Goal: Participate in discussion

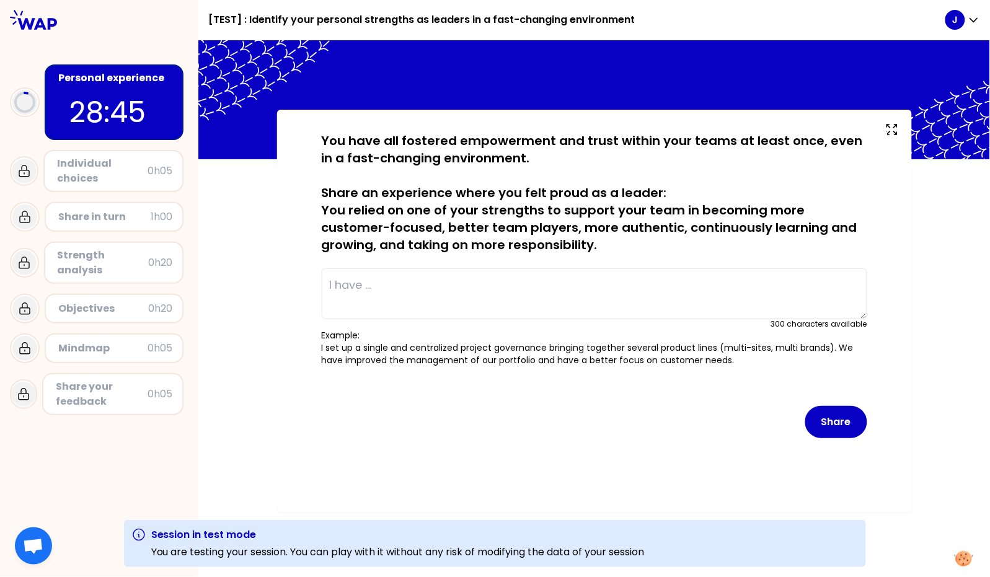
type textarea "I set up a single and centralized project governance bringing together several …"
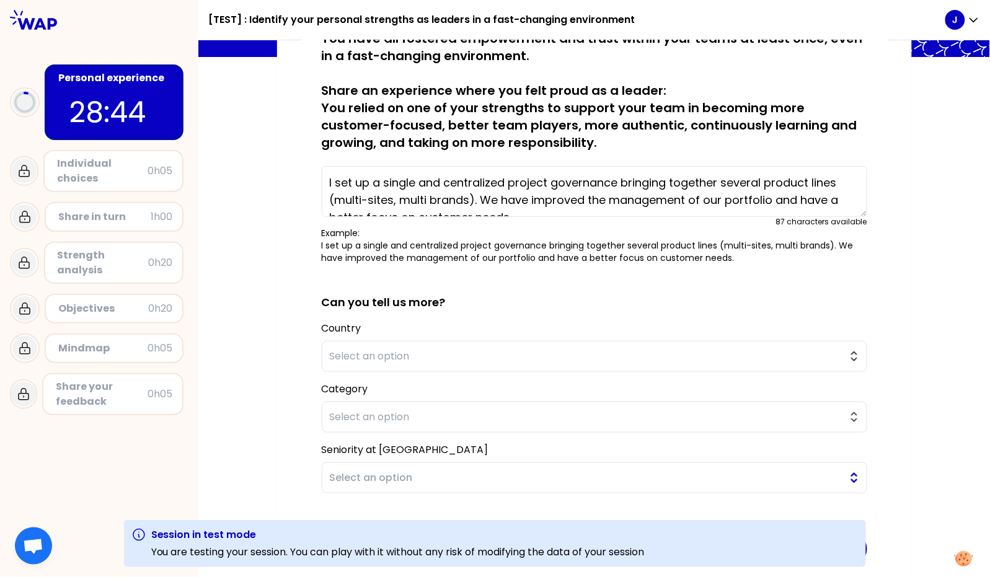
scroll to position [164, 0]
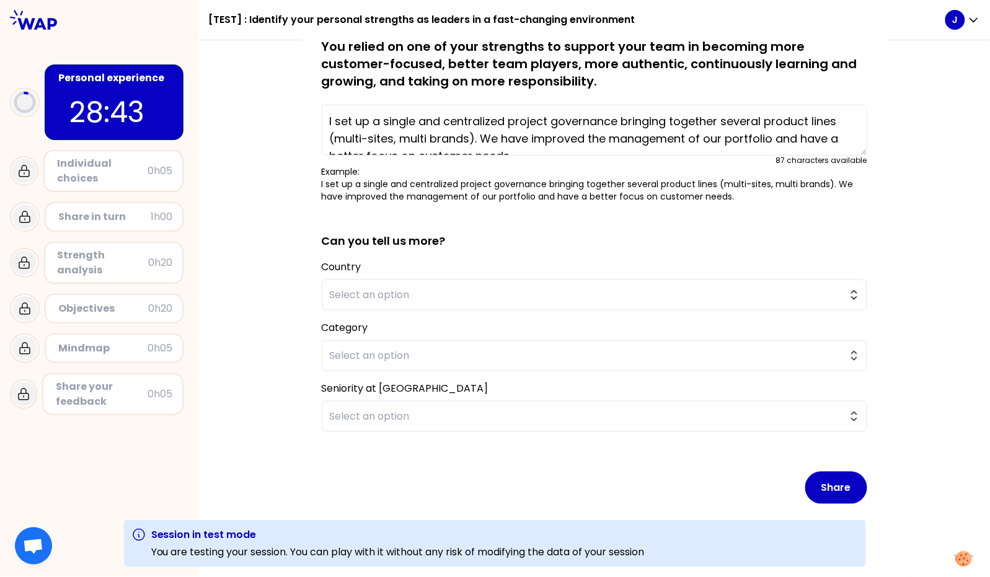
click at [837, 488] on button "Share" at bounding box center [836, 488] width 62 height 32
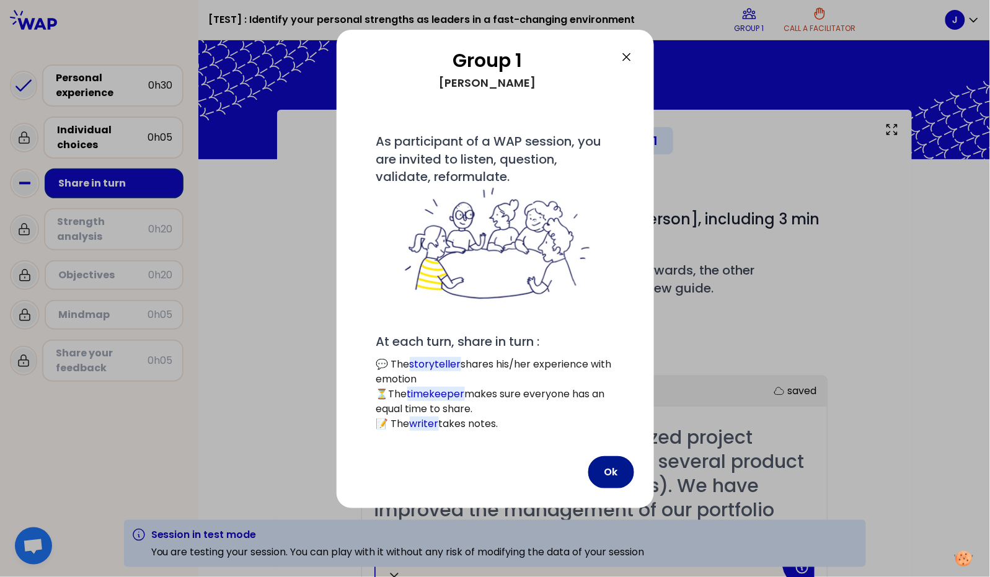
click at [605, 470] on button "Ok" at bounding box center [611, 472] width 46 height 32
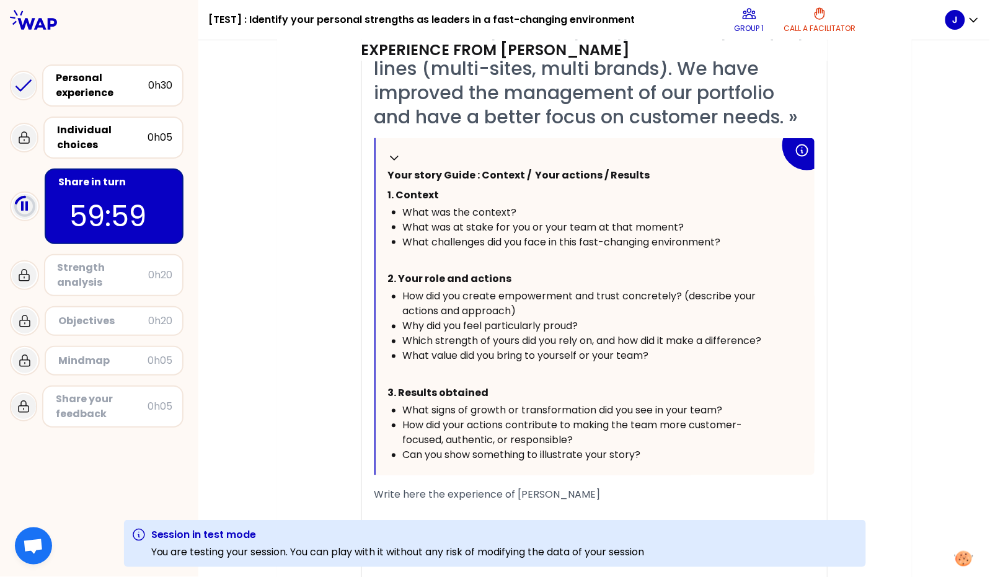
scroll to position [494, 0]
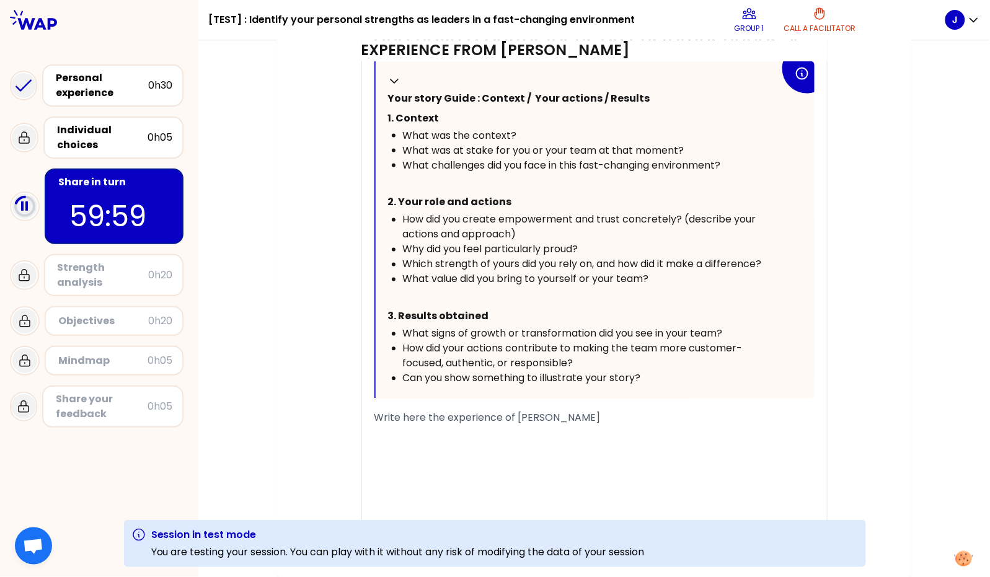
click at [477, 353] on span "How did your actions contribute to making the team more customer-focused, authe…" at bounding box center [573, 355] width 340 height 29
click at [441, 460] on div "﻿" at bounding box center [594, 463] width 440 height 15
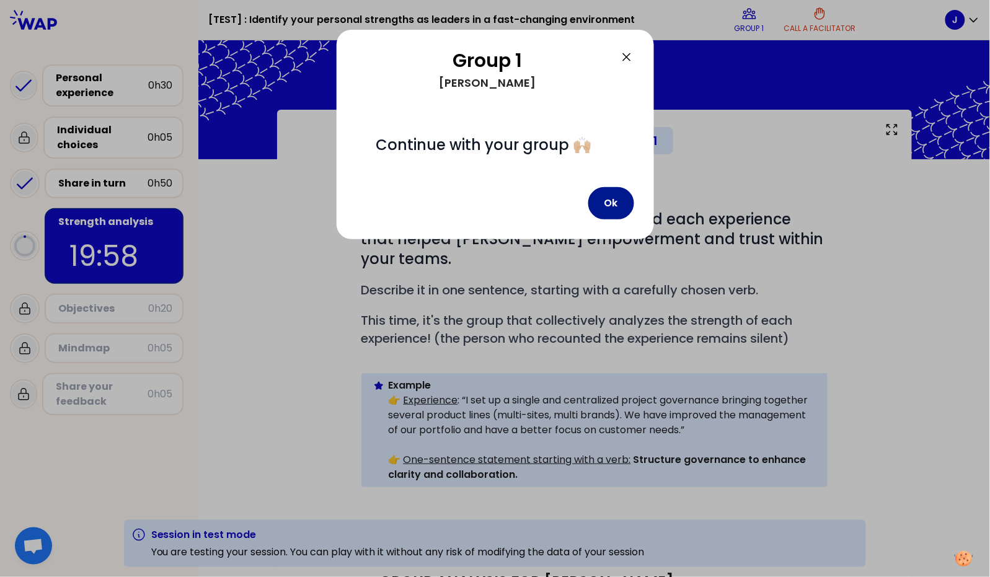
click at [614, 206] on button "Ok" at bounding box center [611, 203] width 46 height 32
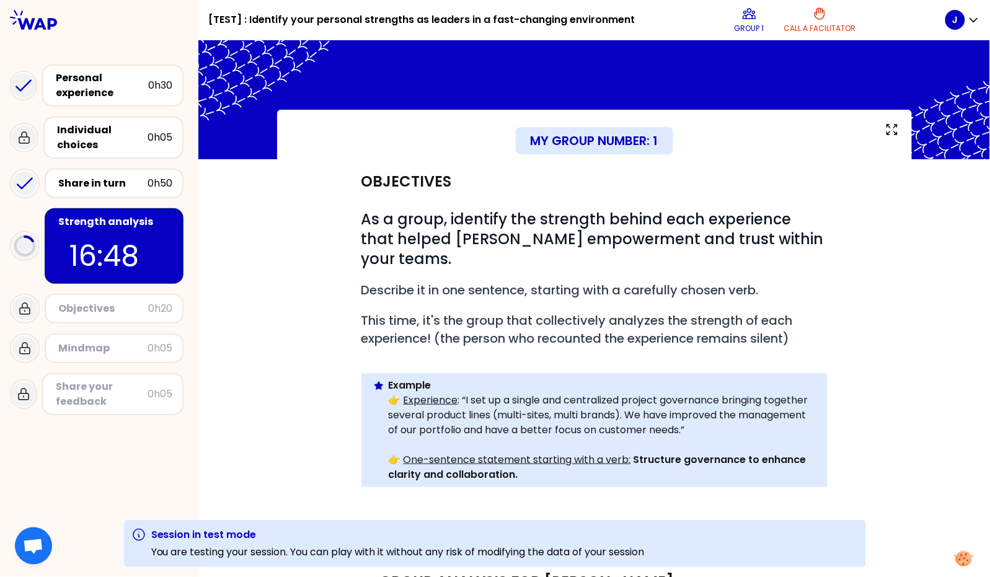
click at [636, 452] on strong "Structure governance to enhance clarity and collaboration." at bounding box center [599, 466] width 420 height 29
drag, startPoint x: 628, startPoint y: 442, endPoint x: 632, endPoint y: 456, distance: 14.3
click at [632, 456] on p "👉 One-sentence statement starting with a verb: Structure governance to enhance …" at bounding box center [603, 467] width 429 height 30
copy strong "Structure governance to enhance clarity and collaboration."
click at [260, 302] on div "My group number: 1 Objectives # As a group, identify the strength behind each e…" at bounding box center [593, 370] width 791 height 521
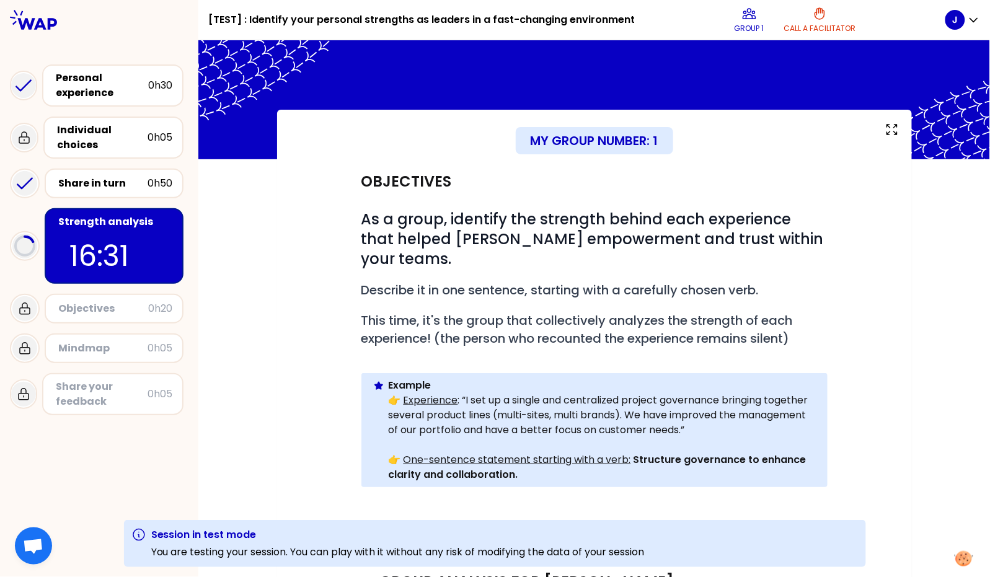
scroll to position [32, 0]
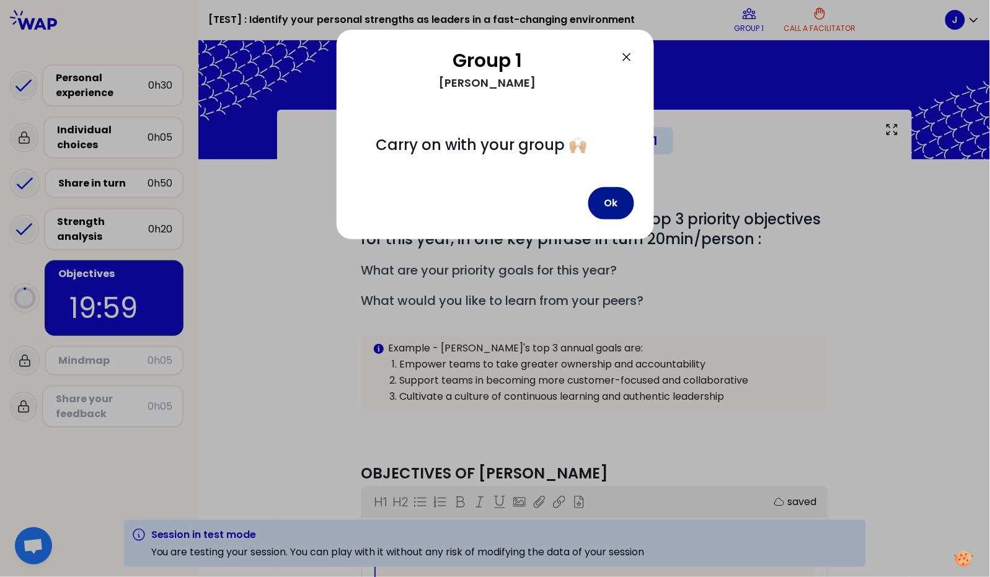
click at [612, 195] on button "Ok" at bounding box center [611, 203] width 46 height 32
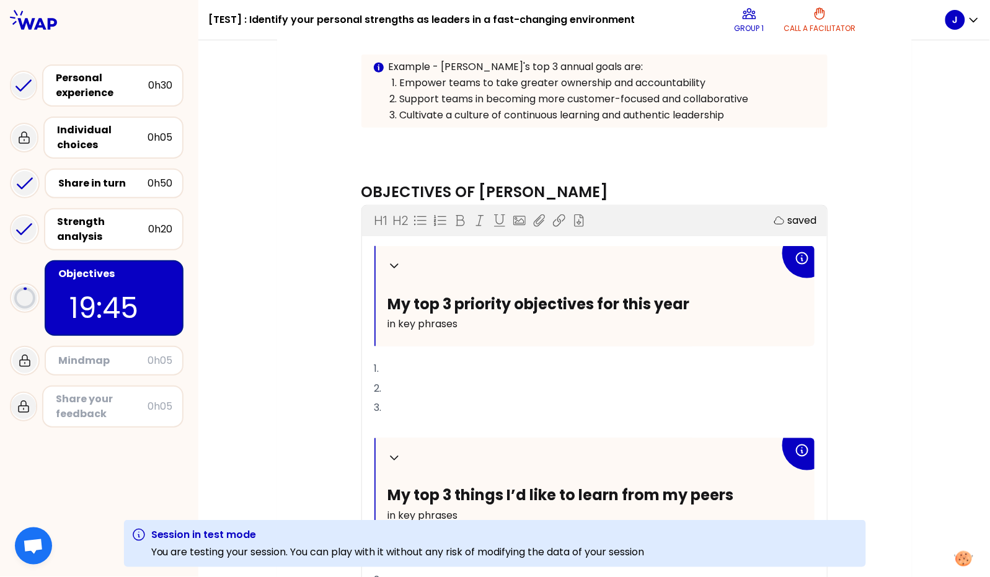
scroll to position [340, 0]
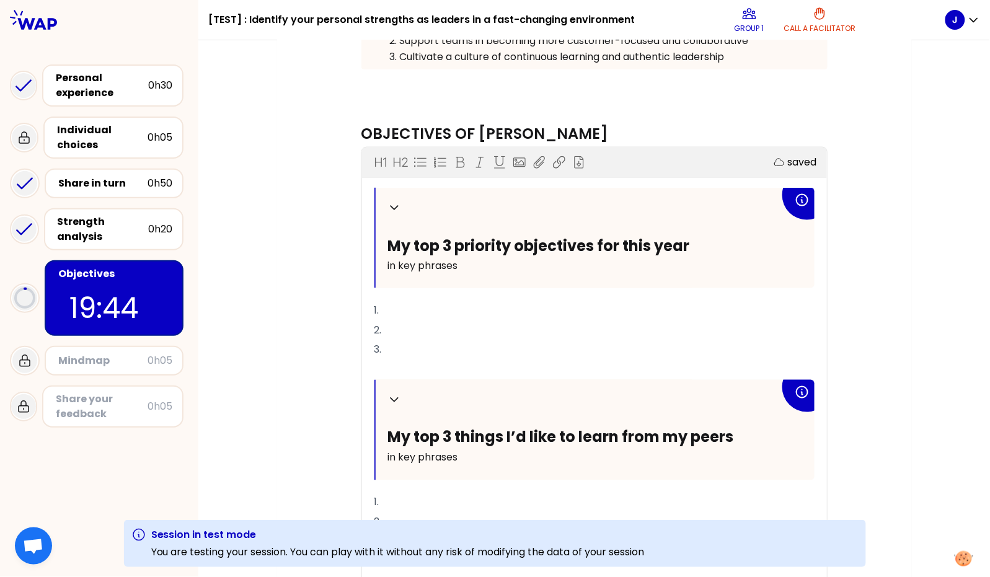
click at [487, 315] on p "1." at bounding box center [594, 311] width 440 height 20
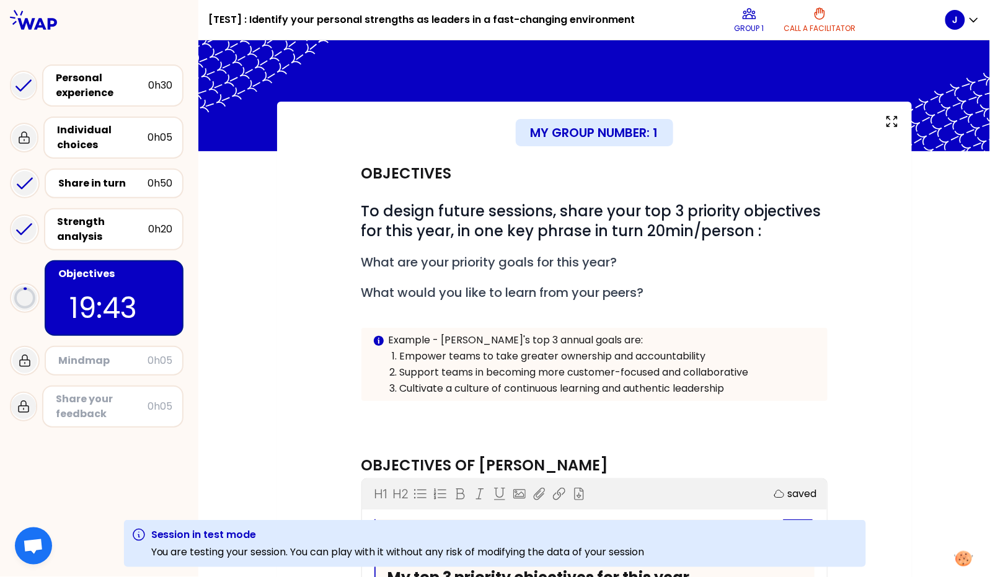
scroll to position [0, 0]
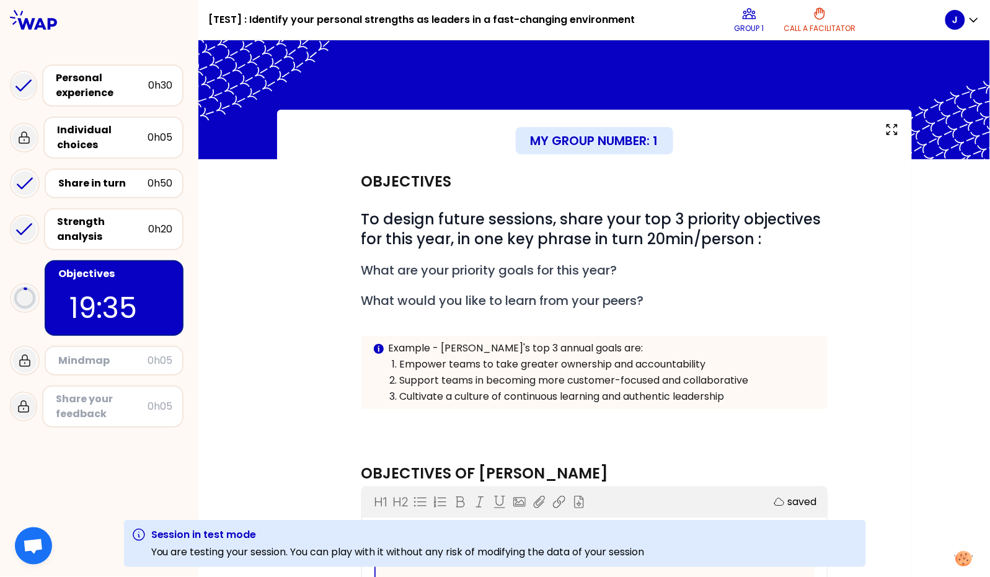
click at [462, 341] on p "Example - [PERSON_NAME]'s top 3 annual goals are:" at bounding box center [603, 348] width 429 height 15
click at [497, 271] on span "What are your priority goals for this year?" at bounding box center [489, 270] width 256 height 17
click at [361, 364] on div "Info Warning Tip Example - Caroline's top 3 annual goals are: Empower teams to …" at bounding box center [594, 372] width 466 height 73
click at [534, 289] on div "# To design future sessions, share your top 3 priority objectives for this year…" at bounding box center [594, 318] width 466 height 219
